Goal: Information Seeking & Learning: Learn about a topic

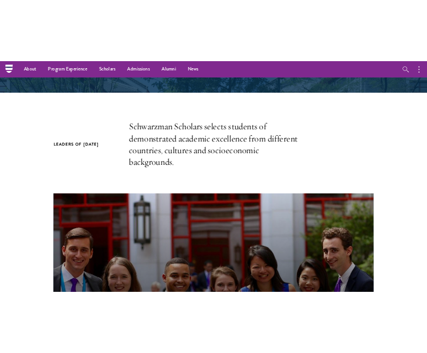
scroll to position [246, 0]
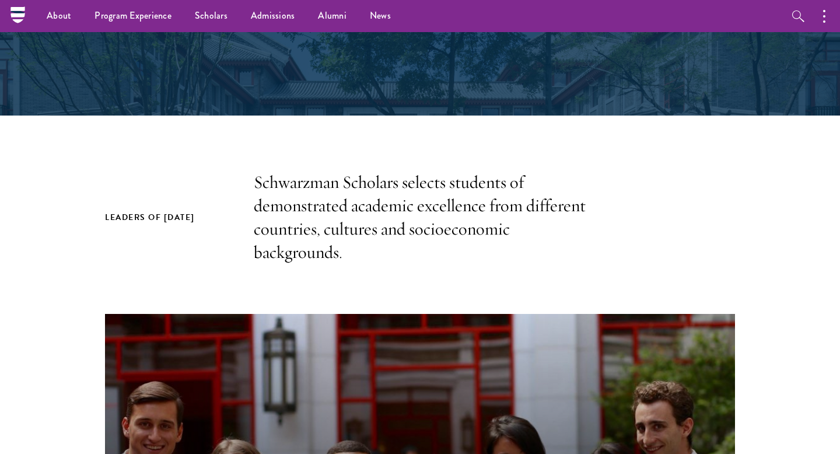
click at [323, 211] on p "Schwarzman Scholars selects students of demonstrated academic excellence from d…" at bounding box center [420, 217] width 332 height 93
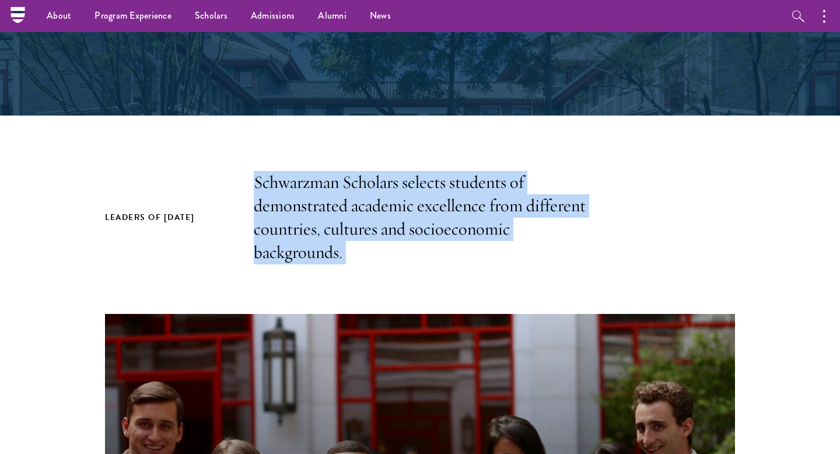
click at [347, 241] on p "Schwarzman Scholars selects students of demonstrated academic excellence from d…" at bounding box center [420, 217] width 332 height 93
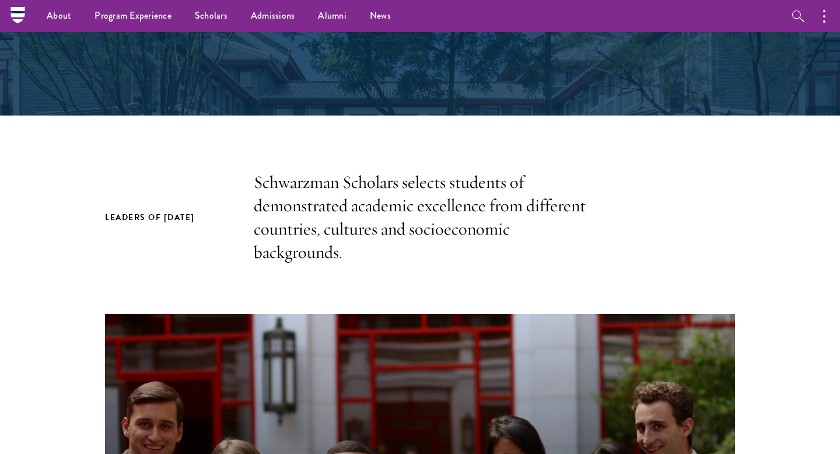
click at [64, 253] on section "Leaders of [DATE] Schwarzman Scholars selects students of demonstrated academic…" at bounding box center [420, 455] width 840 height 569
click at [403, 201] on p "Schwarzman Scholars selects students of demonstrated academic excellence from d…" at bounding box center [420, 217] width 332 height 93
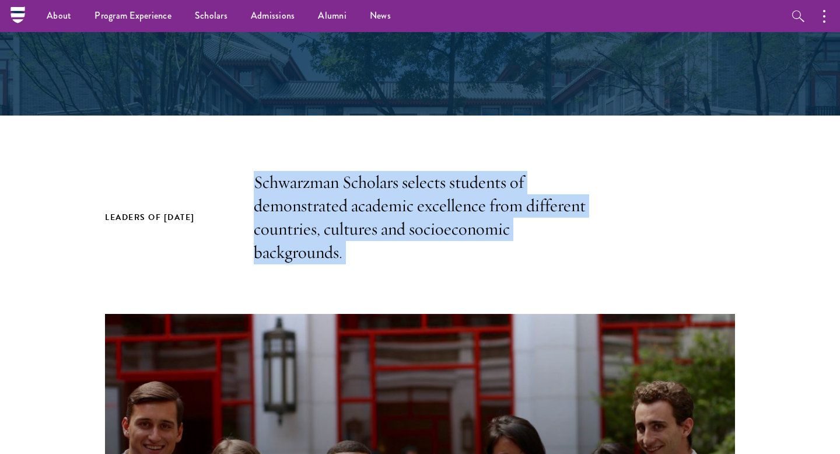
click at [414, 219] on p "Schwarzman Scholars selects students of demonstrated academic excellence from d…" at bounding box center [420, 217] width 332 height 93
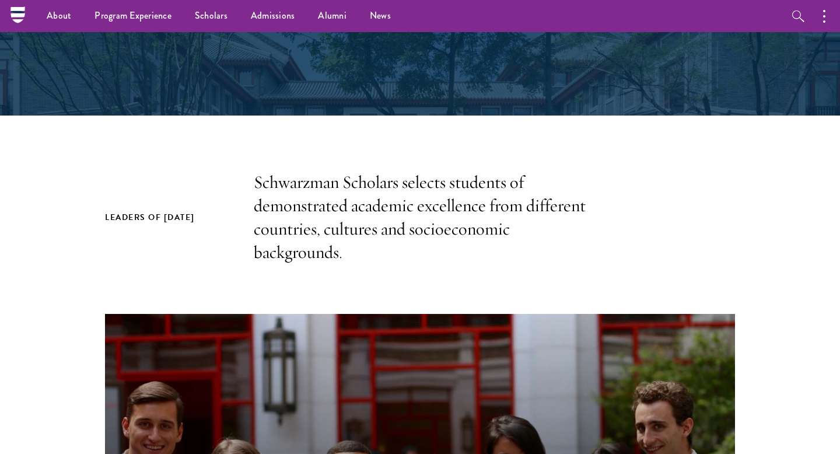
click at [414, 219] on p "Schwarzman Scholars selects students of demonstrated academic excellence from d…" at bounding box center [420, 217] width 332 height 93
click at [431, 239] on p "Schwarzman Scholars selects students of demonstrated academic excellence from d…" at bounding box center [420, 217] width 332 height 93
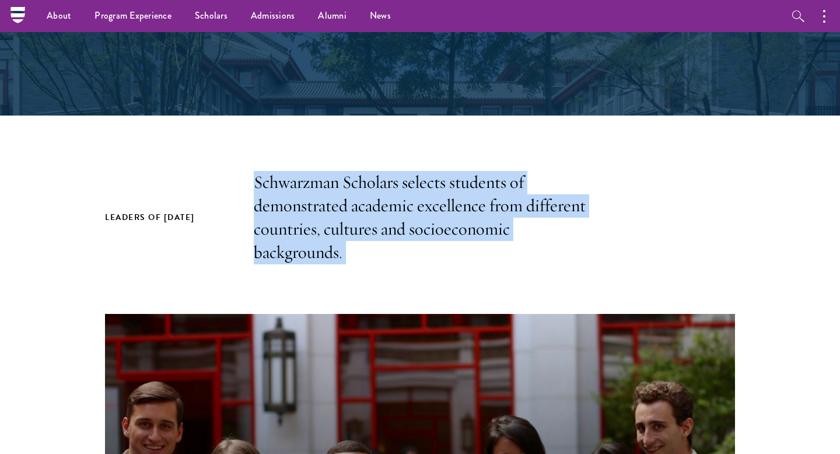
click at [475, 250] on p "Schwarzman Scholars selects students of demonstrated academic excellence from d…" at bounding box center [420, 217] width 332 height 93
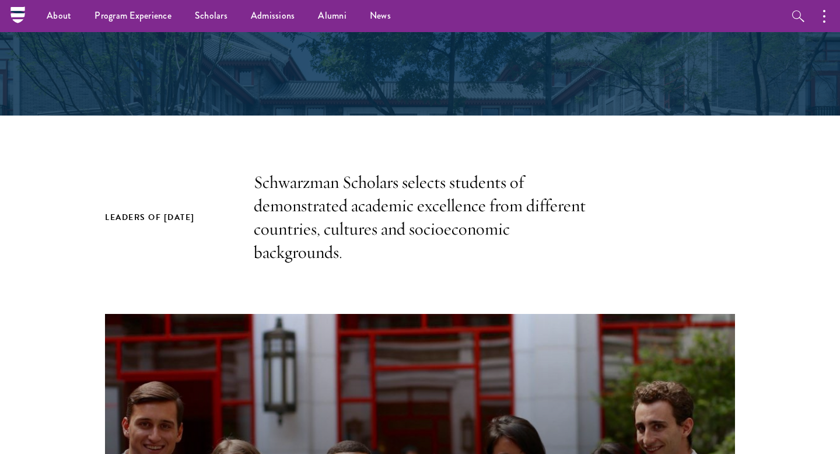
click at [307, 174] on p "Schwarzman Scholars selects students of demonstrated academic excellence from d…" at bounding box center [420, 217] width 332 height 93
click at [318, 209] on p "Schwarzman Scholars selects students of demonstrated academic excellence from d…" at bounding box center [420, 217] width 332 height 93
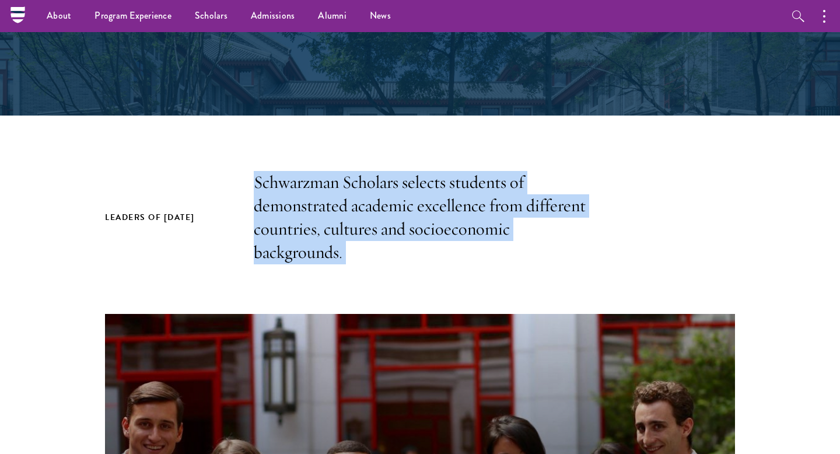
click at [352, 240] on p "Schwarzman Scholars selects students of demonstrated academic excellence from d…" at bounding box center [420, 217] width 332 height 93
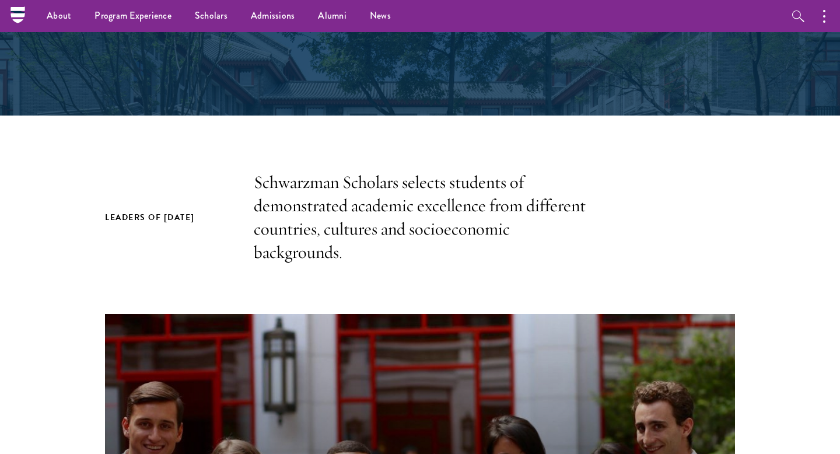
click at [337, 220] on p "Schwarzman Scholars selects students of demonstrated academic excellence from d…" at bounding box center [420, 217] width 332 height 93
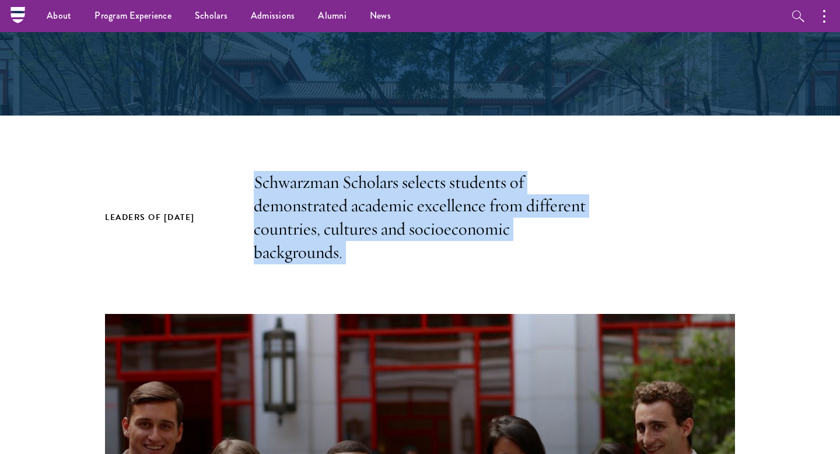
click at [362, 232] on p "Schwarzman Scholars selects students of demonstrated academic excellence from d…" at bounding box center [420, 217] width 332 height 93
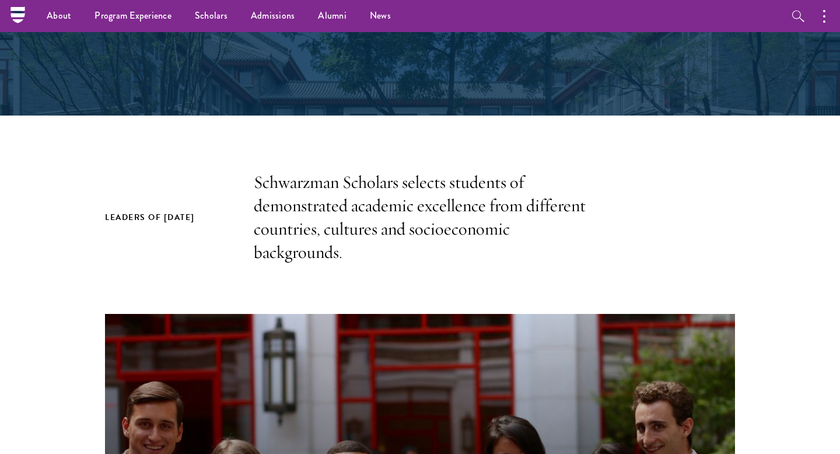
click at [362, 232] on p "Schwarzman Scholars selects students of demonstrated academic excellence from d…" at bounding box center [420, 217] width 332 height 93
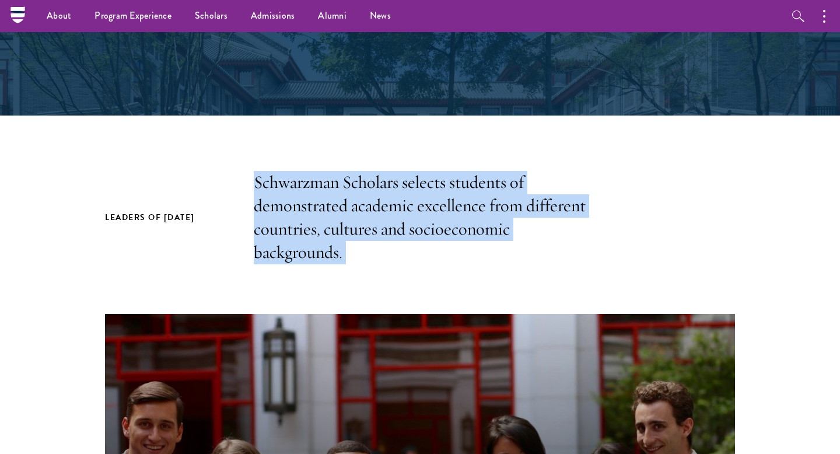
click at [394, 248] on p "Schwarzman Scholars selects students of demonstrated academic excellence from d…" at bounding box center [420, 217] width 332 height 93
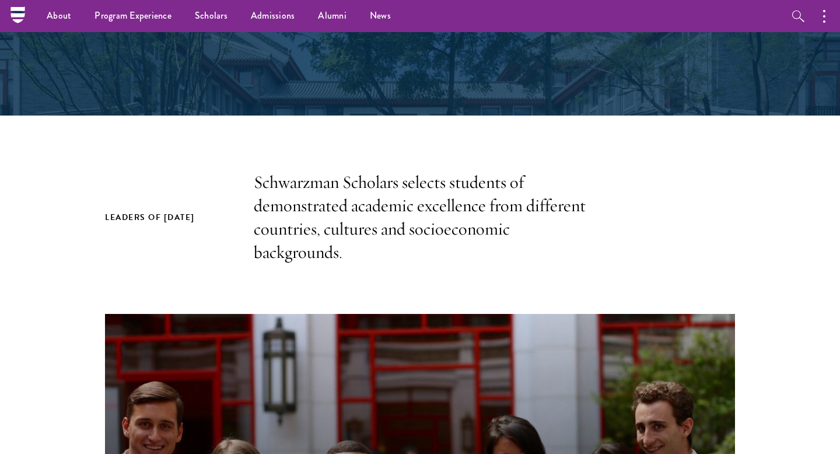
click at [394, 248] on p "Schwarzman Scholars selects students of demonstrated academic excellence from d…" at bounding box center [420, 217] width 332 height 93
click at [345, 245] on p "Schwarzman Scholars selects students of demonstrated academic excellence from d…" at bounding box center [420, 217] width 332 height 93
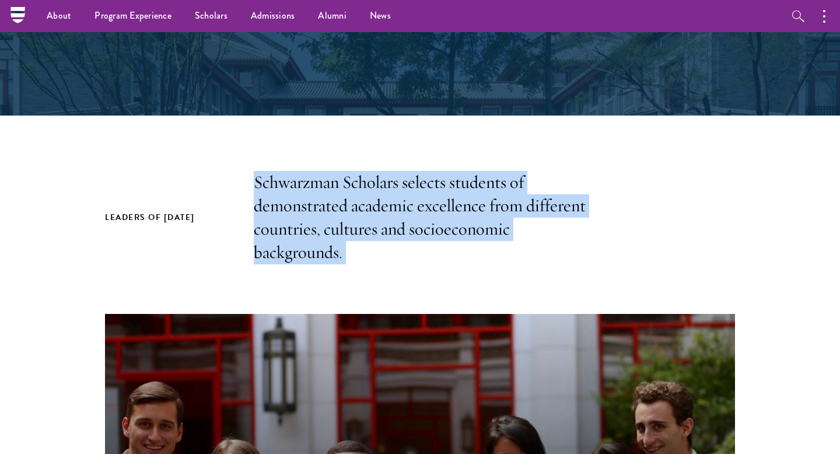
click at [351, 245] on p "Schwarzman Scholars selects students of demonstrated academic excellence from d…" at bounding box center [420, 217] width 332 height 93
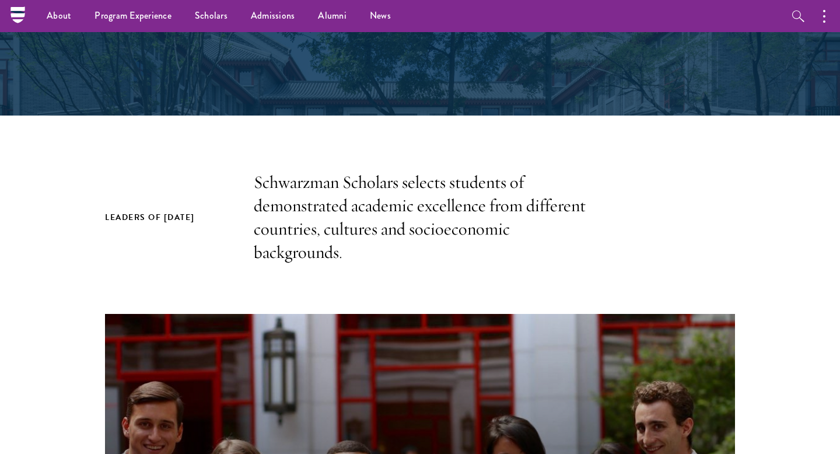
click at [352, 219] on p "Schwarzman Scholars selects students of demonstrated academic excellence from d…" at bounding box center [420, 217] width 332 height 93
click at [375, 227] on p "Schwarzman Scholars selects students of demonstrated academic excellence from d…" at bounding box center [420, 217] width 332 height 93
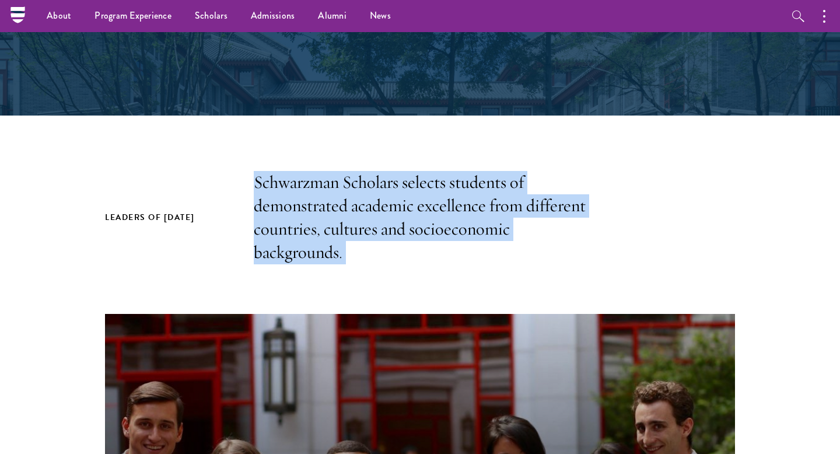
click at [375, 227] on p "Schwarzman Scholars selects students of demonstrated academic excellence from d…" at bounding box center [420, 217] width 332 height 93
click at [400, 240] on p "Schwarzman Scholars selects students of demonstrated academic excellence from d…" at bounding box center [420, 217] width 332 height 93
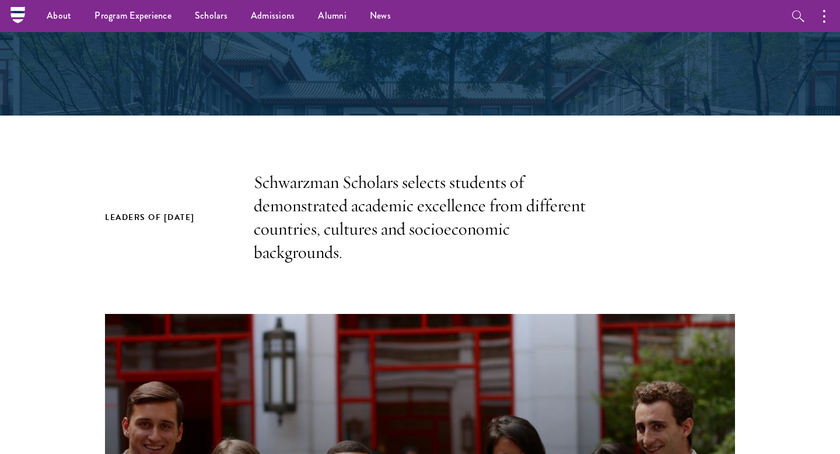
click at [400, 240] on p "Schwarzman Scholars selects students of demonstrated academic excellence from d…" at bounding box center [420, 217] width 332 height 93
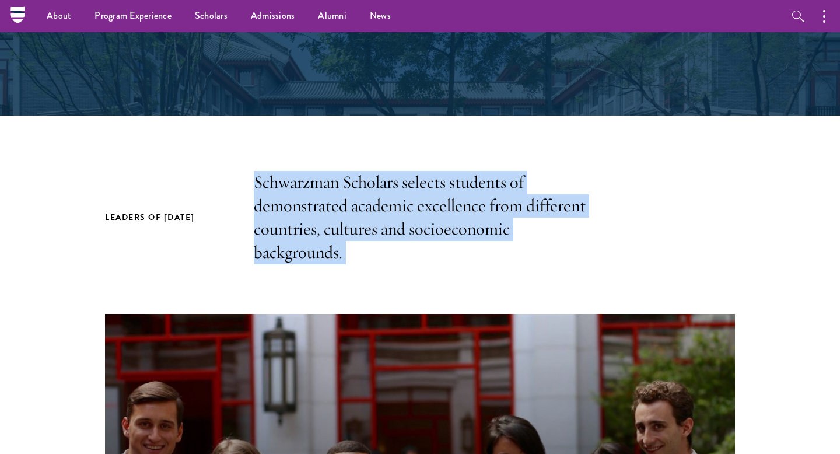
click at [429, 245] on p "Schwarzman Scholars selects students of demonstrated academic excellence from d…" at bounding box center [420, 217] width 332 height 93
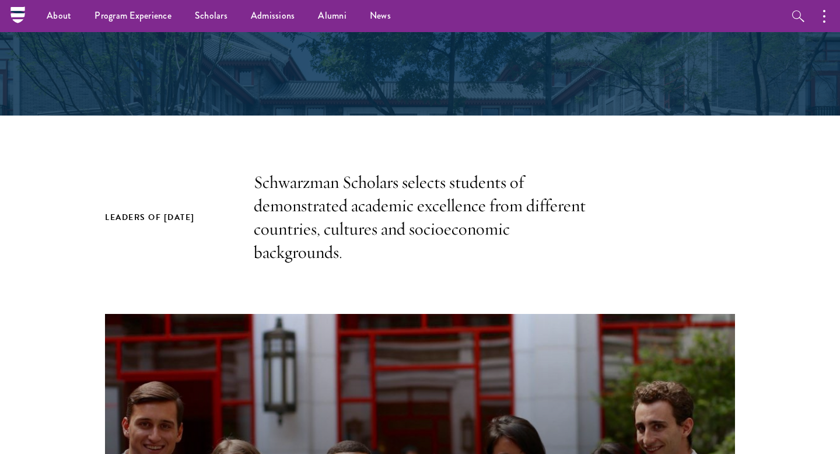
click at [458, 250] on p "Schwarzman Scholars selects students of demonstrated academic excellence from d…" at bounding box center [420, 217] width 332 height 93
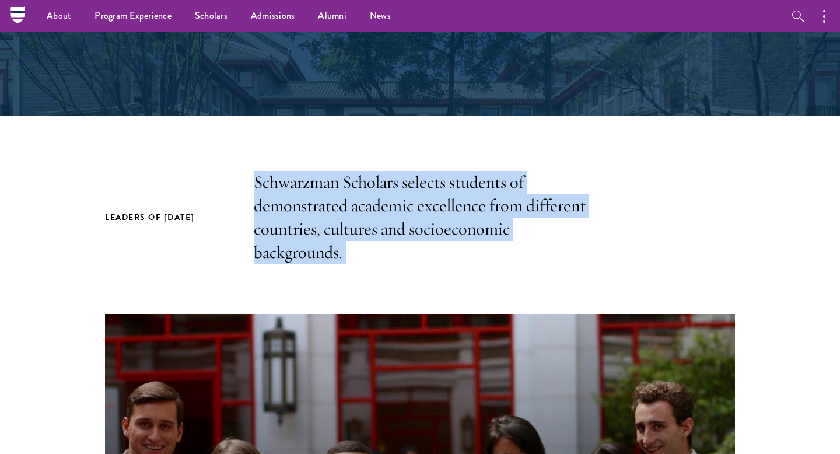
click at [458, 250] on p "Schwarzman Scholars selects students of demonstrated academic excellence from d…" at bounding box center [420, 217] width 332 height 93
click at [478, 253] on p "Schwarzman Scholars selects students of demonstrated academic excellence from d…" at bounding box center [420, 217] width 332 height 93
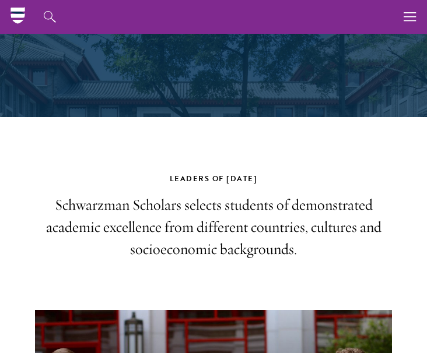
click at [157, 216] on p "Schwarzman Scholars selects students of demonstrated academic excellence from d…" at bounding box center [213, 227] width 357 height 66
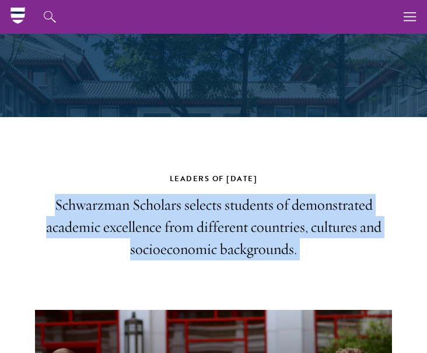
click at [157, 216] on p "Schwarzman Scholars selects students of demonstrated academic excellence from d…" at bounding box center [213, 227] width 357 height 66
click at [201, 245] on p "Schwarzman Scholars selects students of demonstrated academic excellence from d…" at bounding box center [213, 227] width 357 height 66
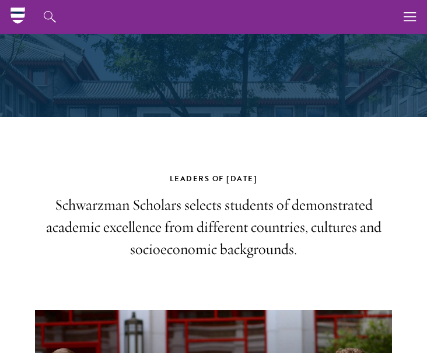
click at [201, 245] on p "Schwarzman Scholars selects students of demonstrated academic excellence from d…" at bounding box center [213, 227] width 357 height 66
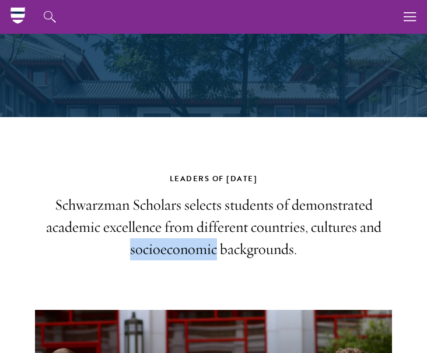
click at [201, 245] on p "Schwarzman Scholars selects students of demonstrated academic excellence from d…" at bounding box center [213, 227] width 357 height 66
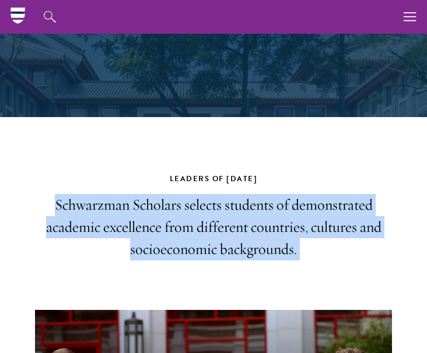
click at [230, 257] on p "Schwarzman Scholars selects students of demonstrated academic excellence from d…" at bounding box center [213, 227] width 357 height 66
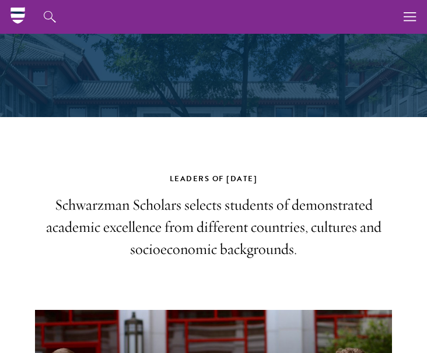
click at [243, 239] on p "Schwarzman Scholars selects students of demonstrated academic excellence from d…" at bounding box center [213, 227] width 357 height 66
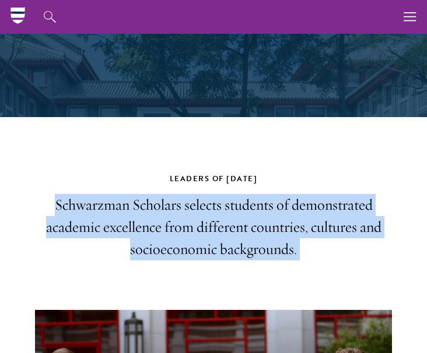
click at [243, 239] on p "Schwarzman Scholars selects students of demonstrated academic excellence from d…" at bounding box center [213, 227] width 357 height 66
click at [264, 240] on p "Schwarzman Scholars selects students of demonstrated academic excellence from d…" at bounding box center [213, 227] width 357 height 66
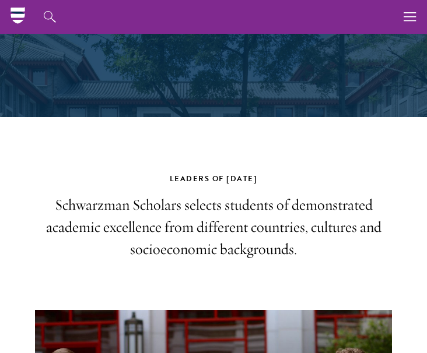
click at [264, 240] on p "Schwarzman Scholars selects students of demonstrated academic excellence from d…" at bounding box center [213, 227] width 357 height 66
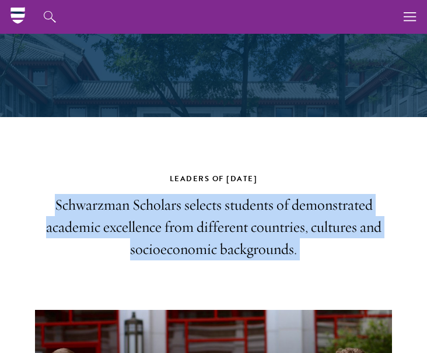
click at [293, 240] on p "Schwarzman Scholars selects students of demonstrated academic excellence from d…" at bounding box center [213, 227] width 357 height 66
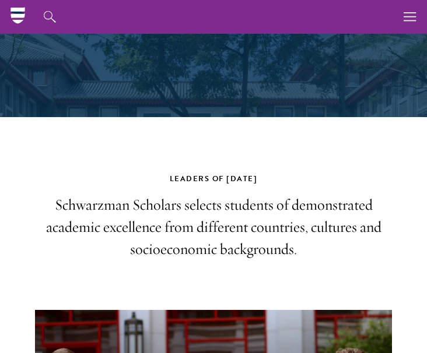
click at [293, 240] on p "Schwarzman Scholars selects students of demonstrated academic excellence from d…" at bounding box center [213, 227] width 357 height 66
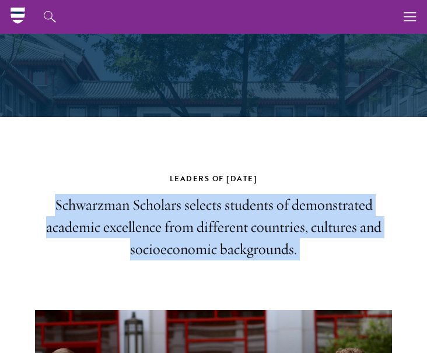
click at [310, 245] on p "Schwarzman Scholars selects students of demonstrated academic excellence from d…" at bounding box center [213, 227] width 357 height 66
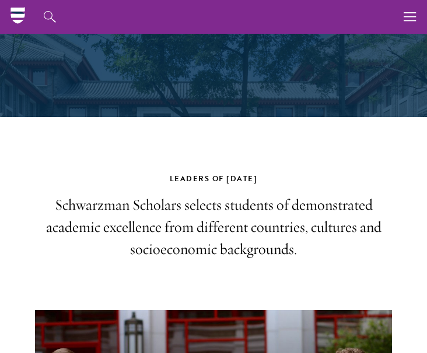
click at [310, 245] on p "Schwarzman Scholars selects students of demonstrated academic excellence from d…" at bounding box center [213, 227] width 357 height 66
click at [319, 246] on p "Schwarzman Scholars selects students of demonstrated academic excellence from d…" at bounding box center [213, 227] width 357 height 66
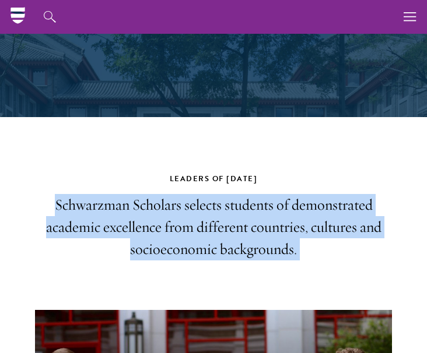
click at [329, 248] on p "Schwarzman Scholars selects students of demonstrated academic excellence from d…" at bounding box center [213, 227] width 357 height 66
